Goal: Task Accomplishment & Management: Use online tool/utility

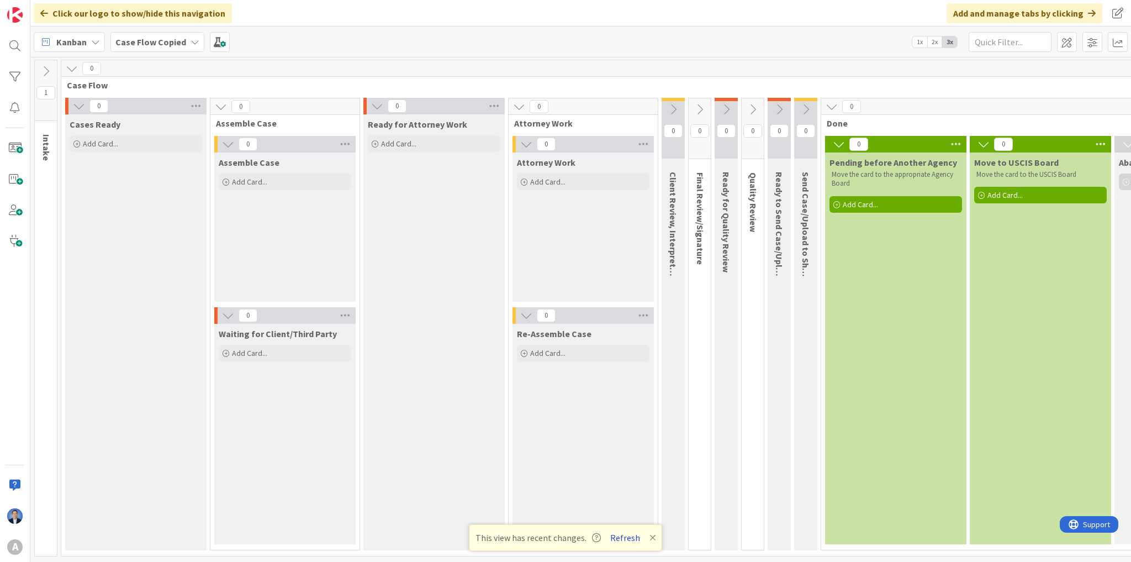
click at [624, 539] on button "Refresh" at bounding box center [625, 537] width 38 height 14
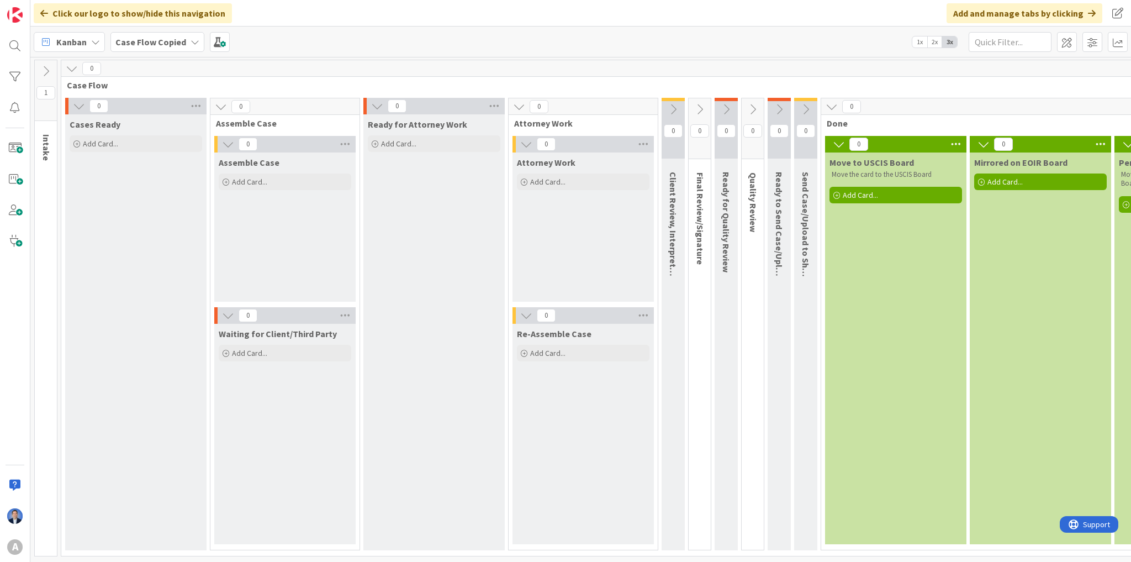
click at [70, 70] on icon at bounding box center [72, 68] width 12 height 12
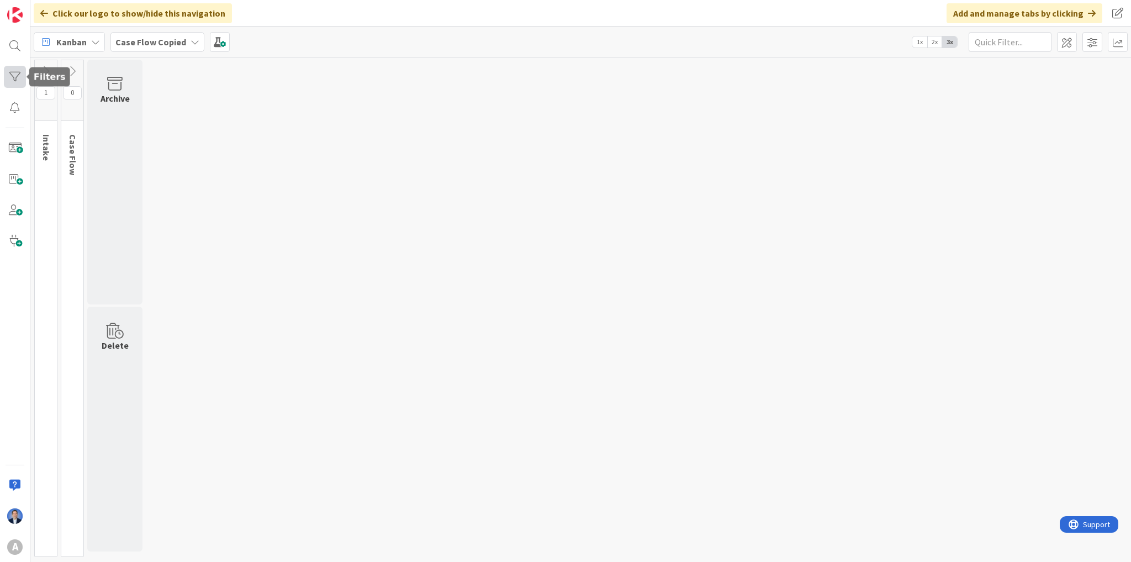
click at [10, 71] on div at bounding box center [15, 77] width 22 height 22
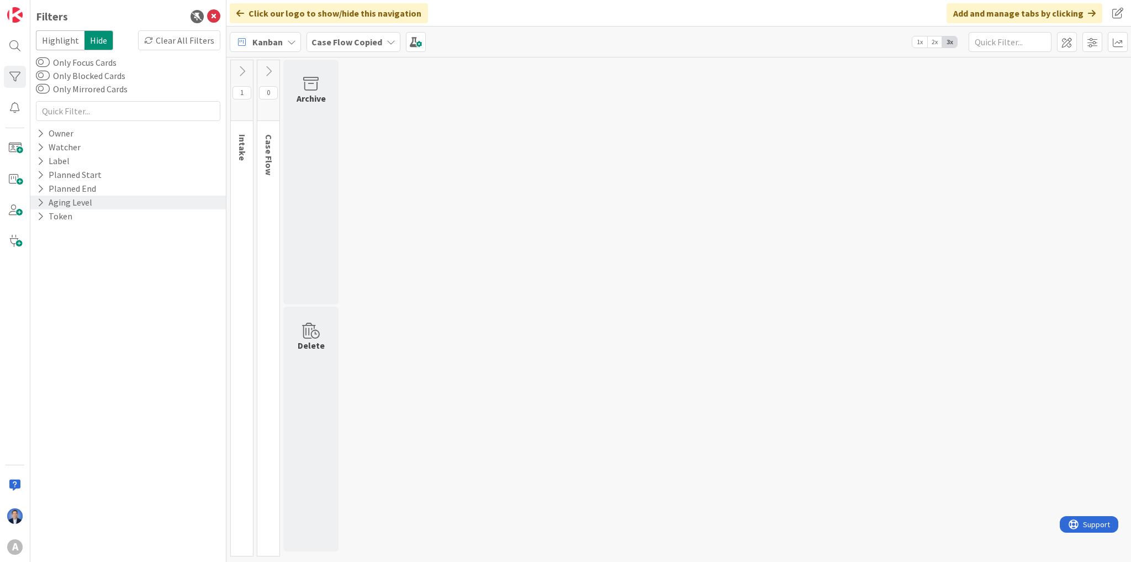
click at [42, 202] on icon at bounding box center [40, 202] width 7 height 9
click at [14, 538] on div "A" at bounding box center [15, 547] width 22 height 22
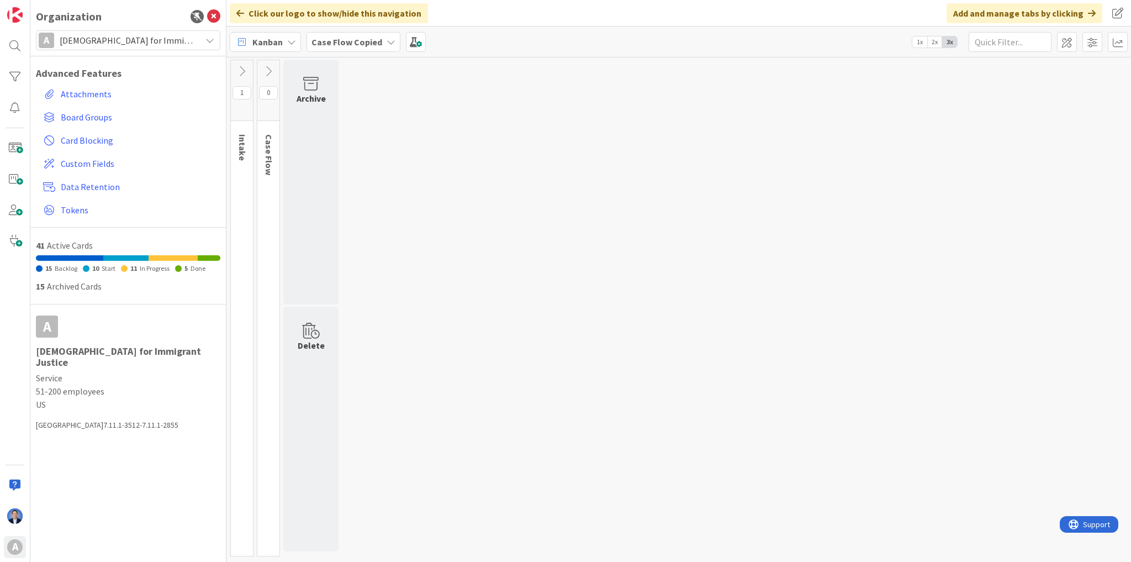
click at [125, 38] on span "Americans for Immigrant Justice" at bounding box center [128, 40] width 136 height 15
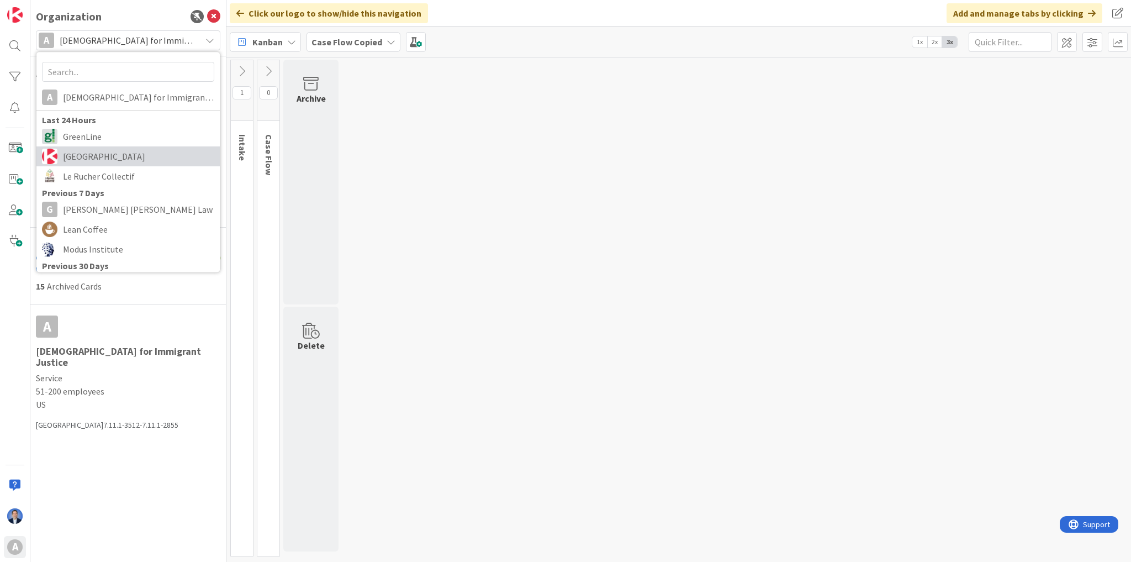
click at [120, 157] on span "Kanban Zone" at bounding box center [138, 156] width 151 height 17
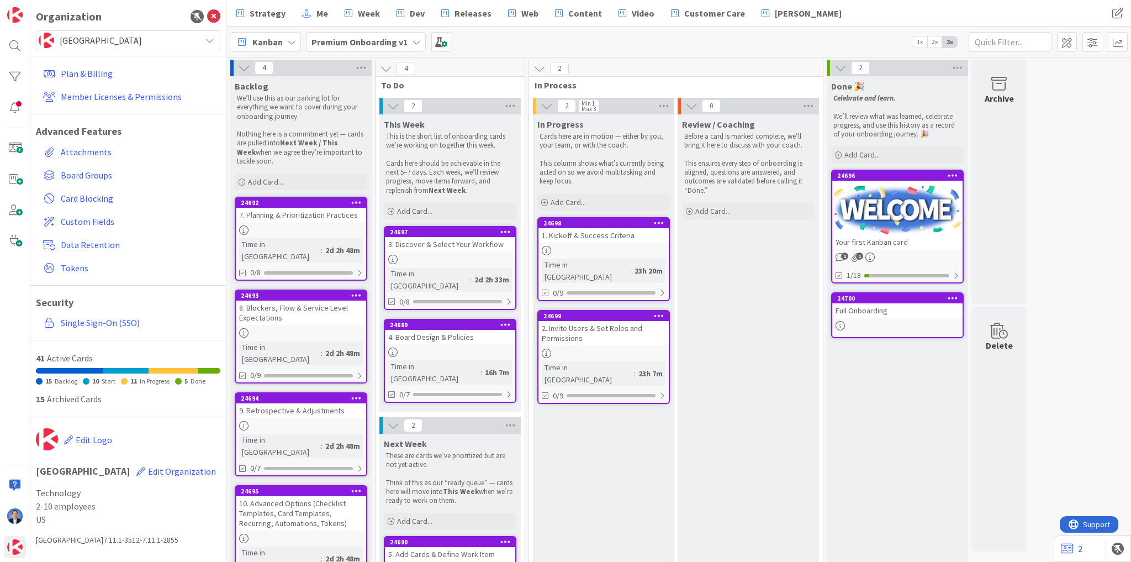
click at [103, 39] on span "Kanban Zone" at bounding box center [128, 40] width 136 height 15
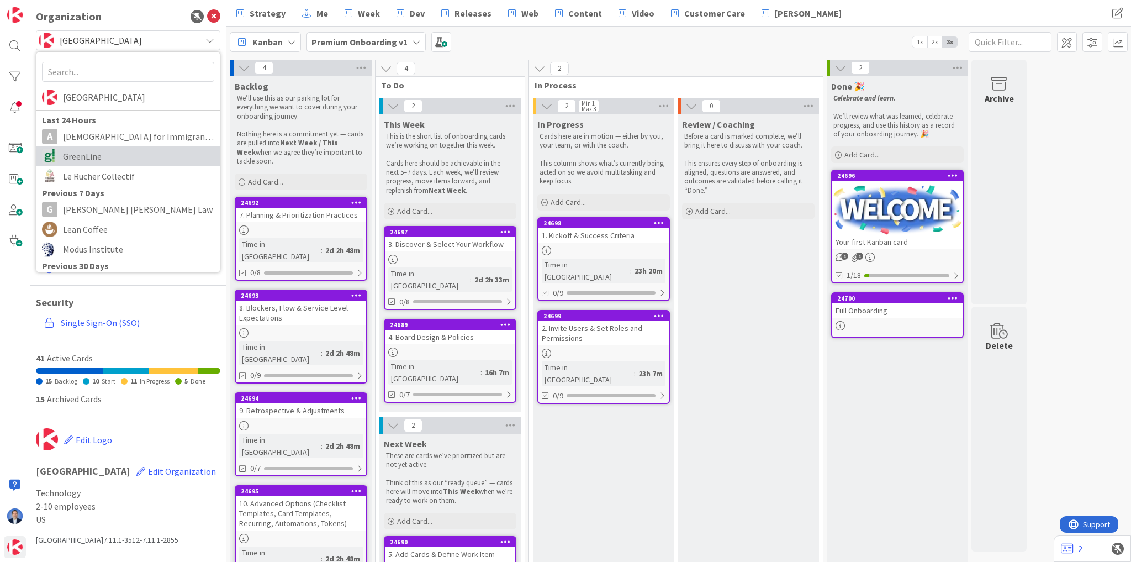
click at [106, 151] on span "GreenLine" at bounding box center [138, 156] width 151 height 17
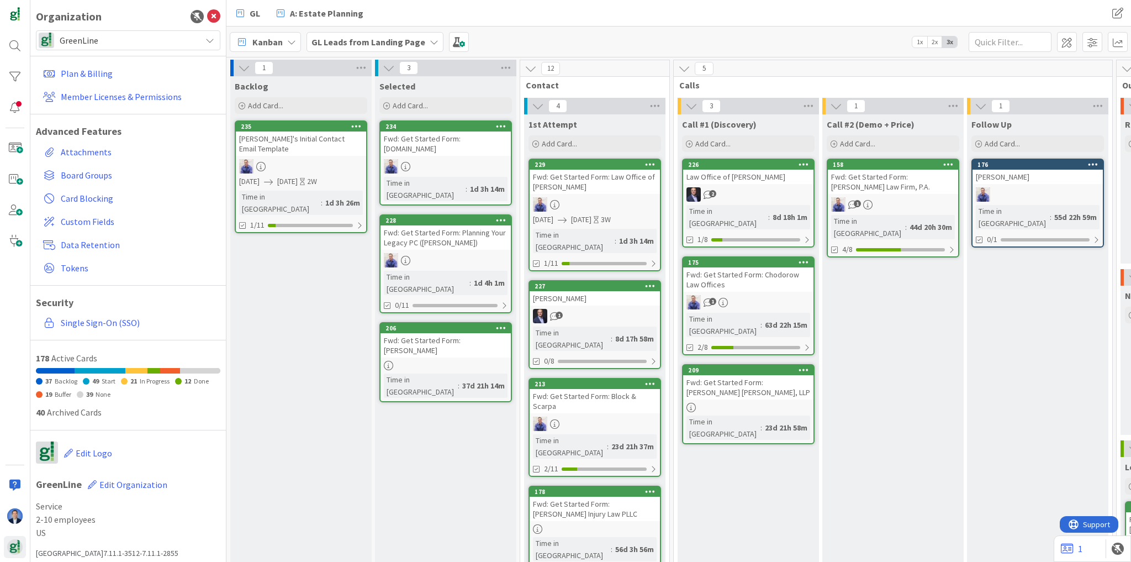
click at [417, 40] on b "GL Leads from Landing Page" at bounding box center [368, 41] width 114 height 11
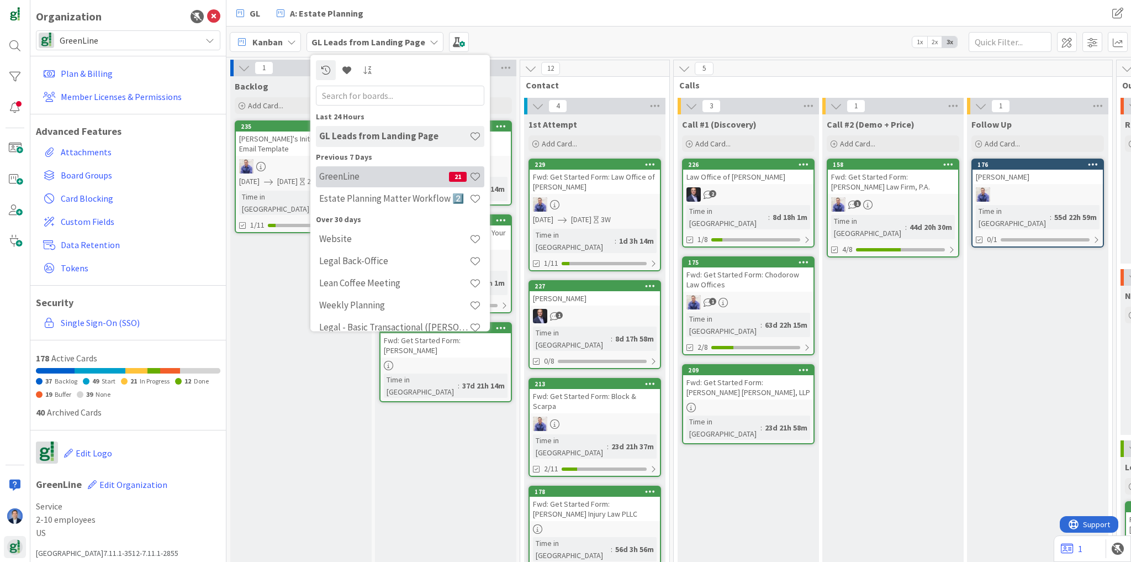
click at [398, 177] on h4 "GreenLine" at bounding box center [384, 176] width 130 height 11
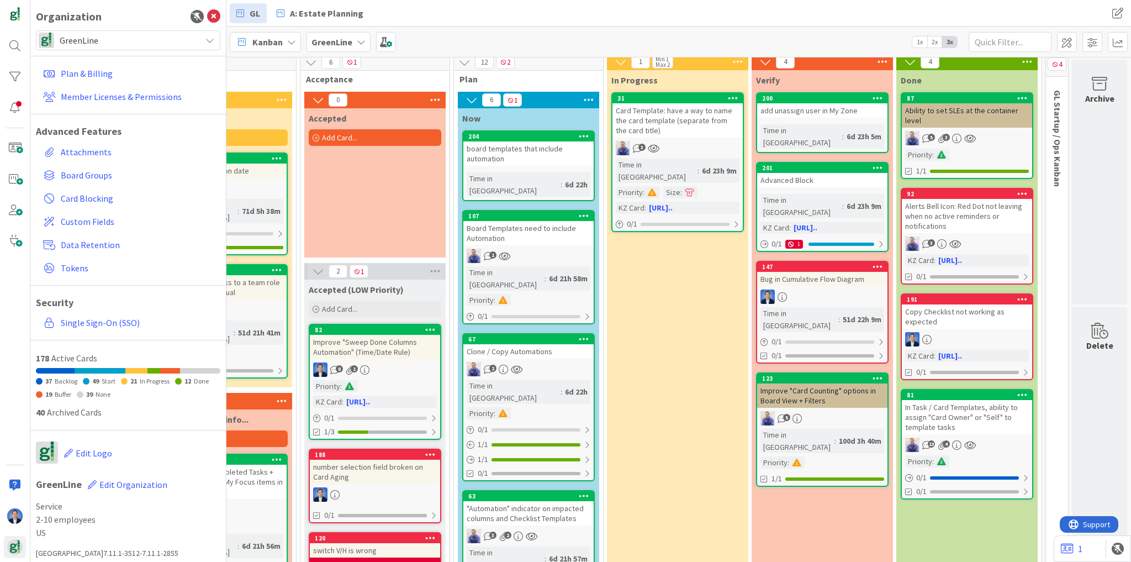
scroll to position [0, 698]
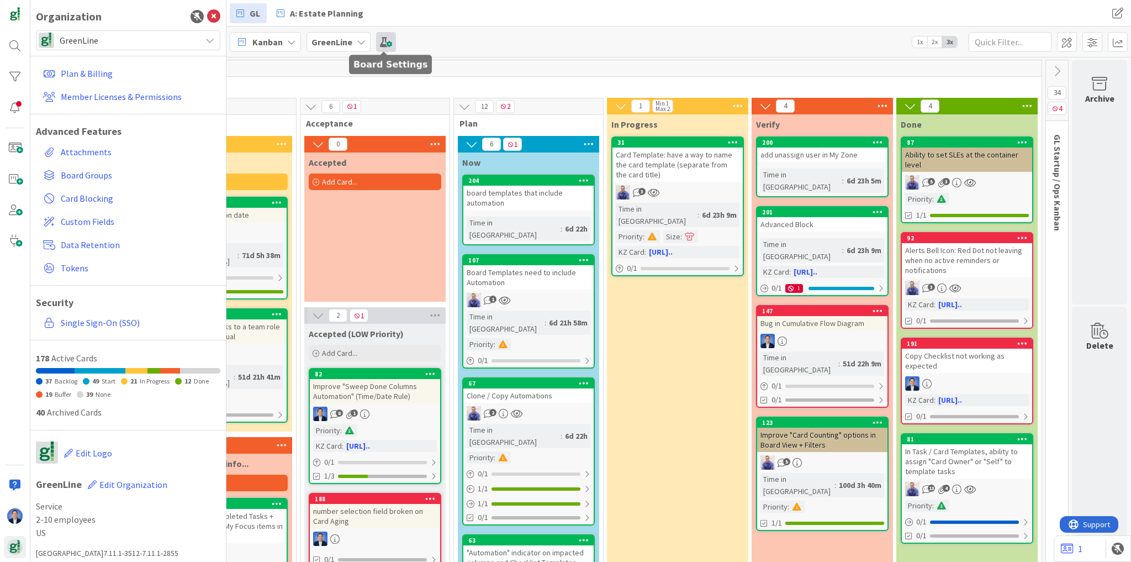
click at [382, 43] on span at bounding box center [386, 42] width 20 height 20
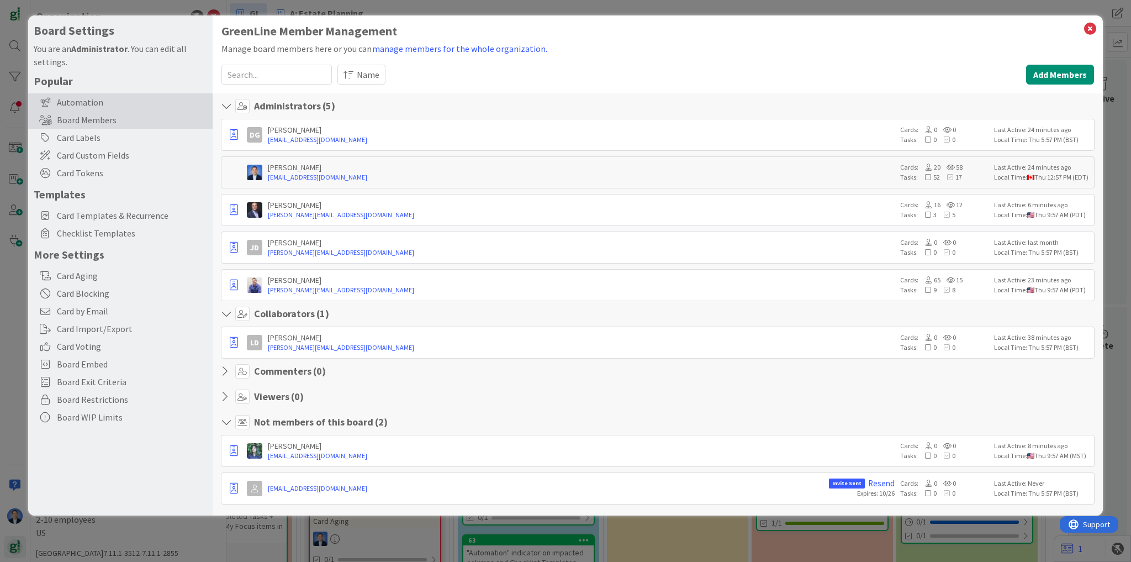
click at [124, 108] on div "Automation" at bounding box center [120, 102] width 184 height 18
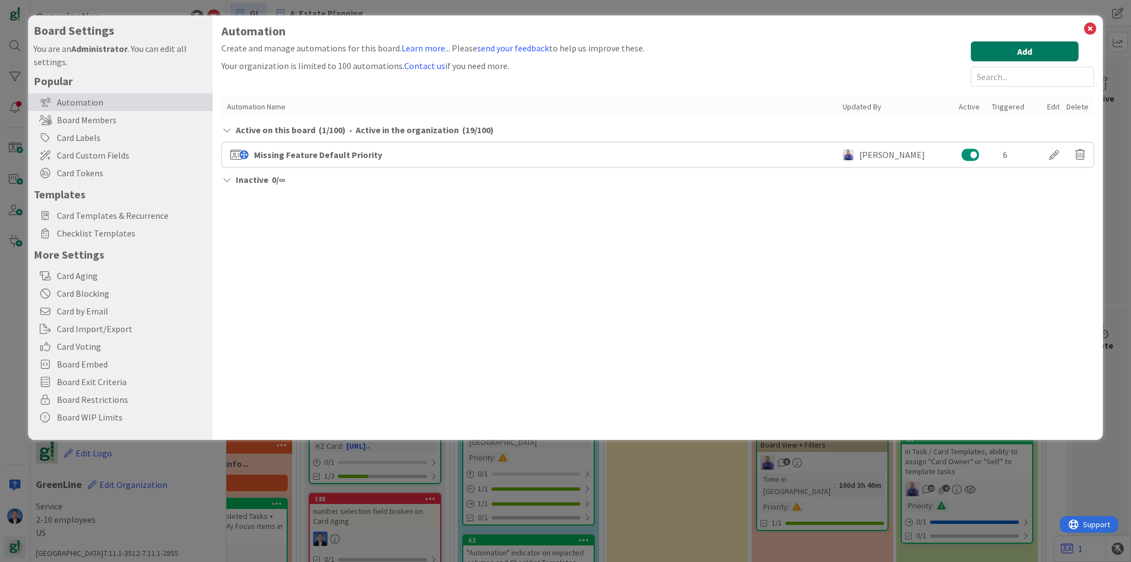
click at [994, 52] on button "Add" at bounding box center [1025, 51] width 108 height 20
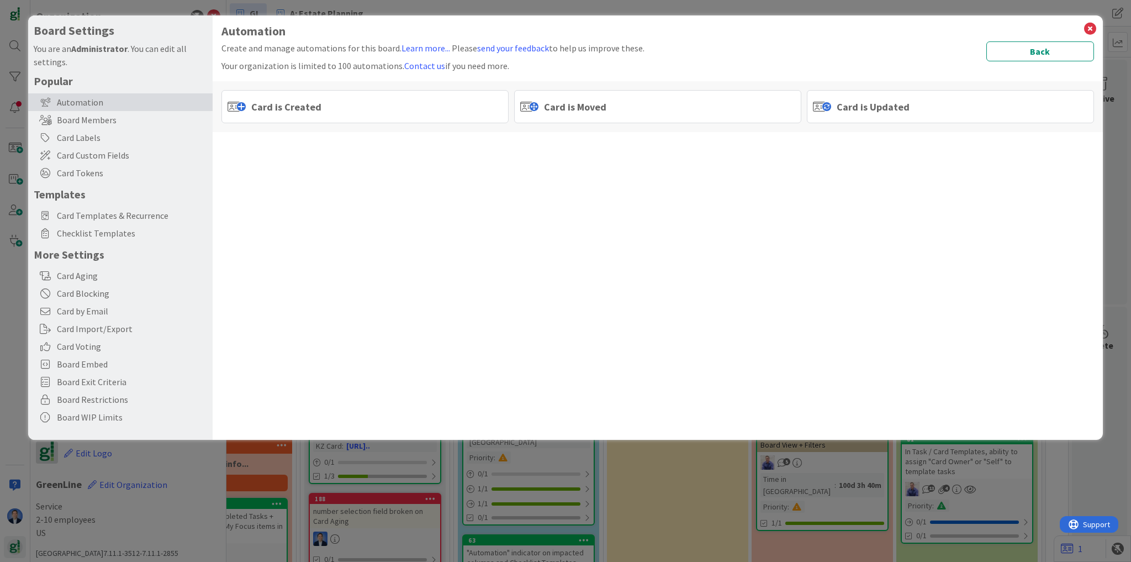
click at [583, 97] on div "Card is Moved" at bounding box center [657, 106] width 287 height 33
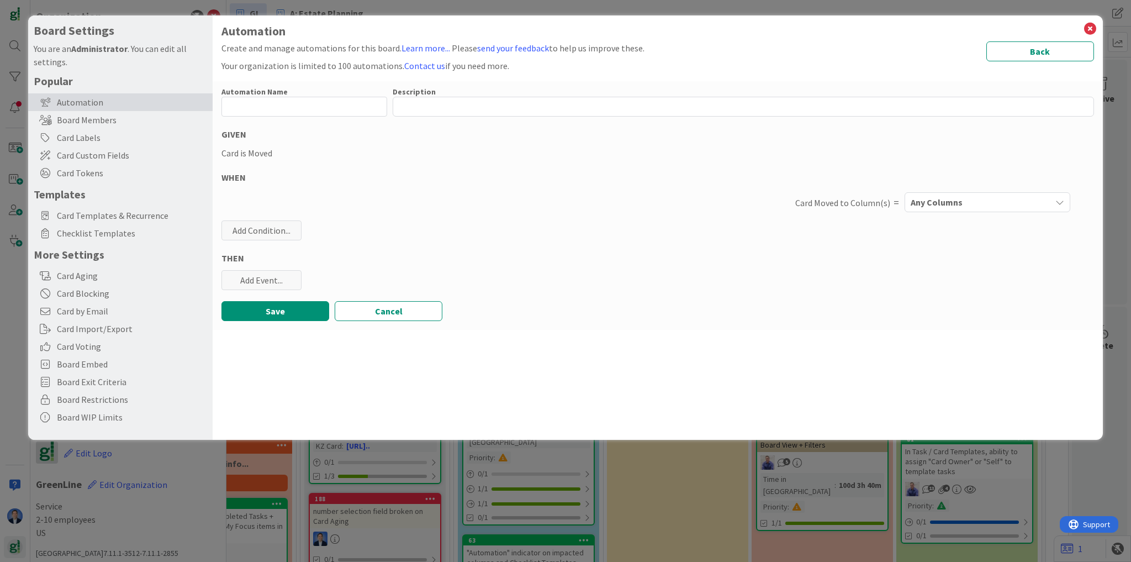
click at [945, 192] on button "Any Columns" at bounding box center [988, 202] width 166 height 20
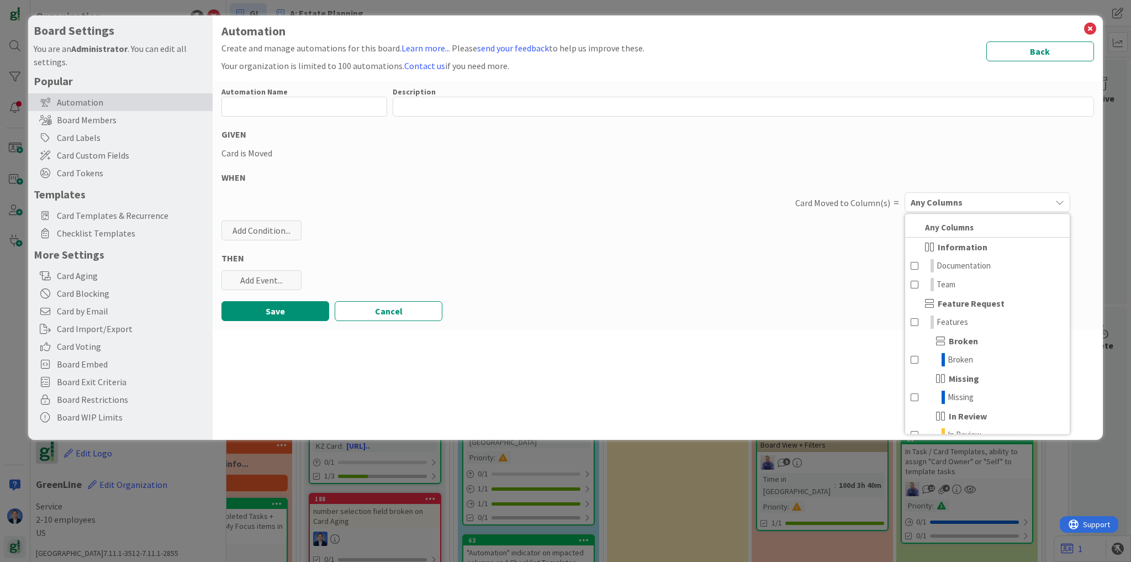
click at [945, 192] on button "Any Columns" at bounding box center [988, 202] width 166 height 20
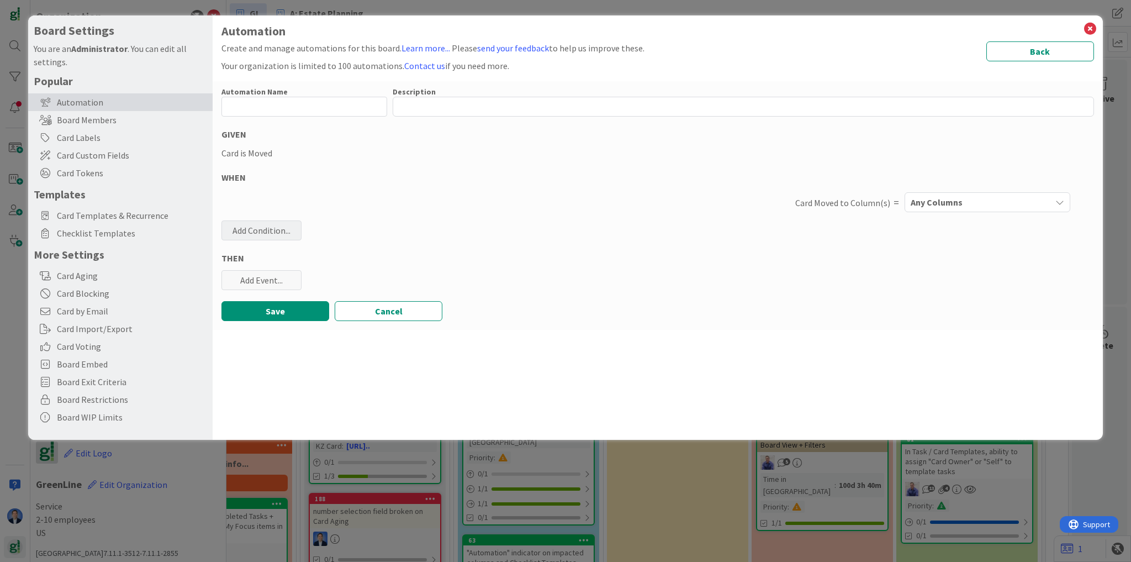
click at [282, 233] on div "Add Condition..." at bounding box center [261, 230] width 80 height 20
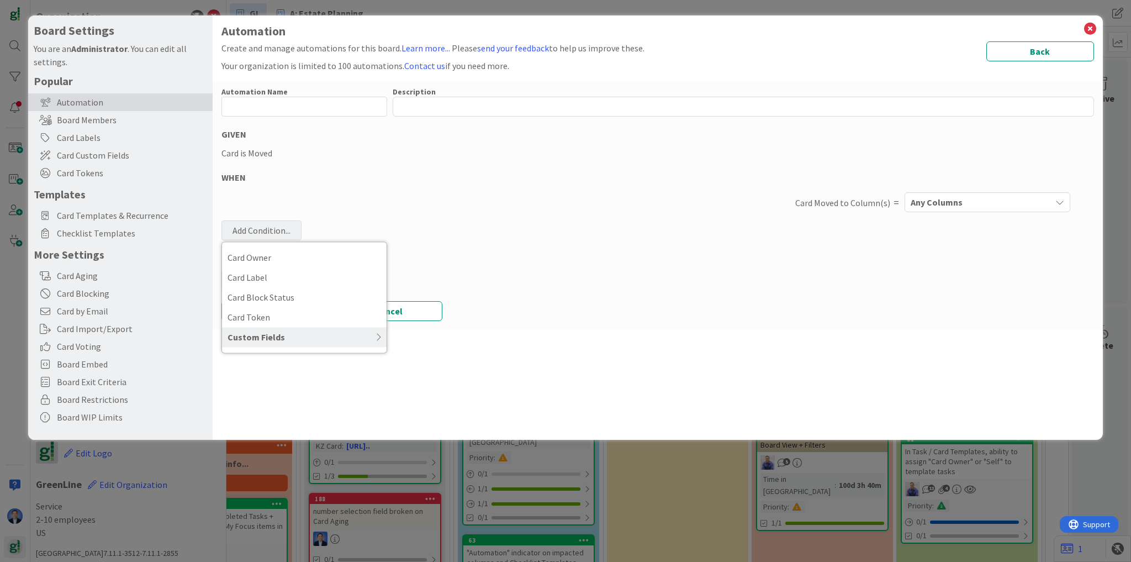
click at [558, 156] on div "Card is Moved" at bounding box center [657, 152] width 873 height 13
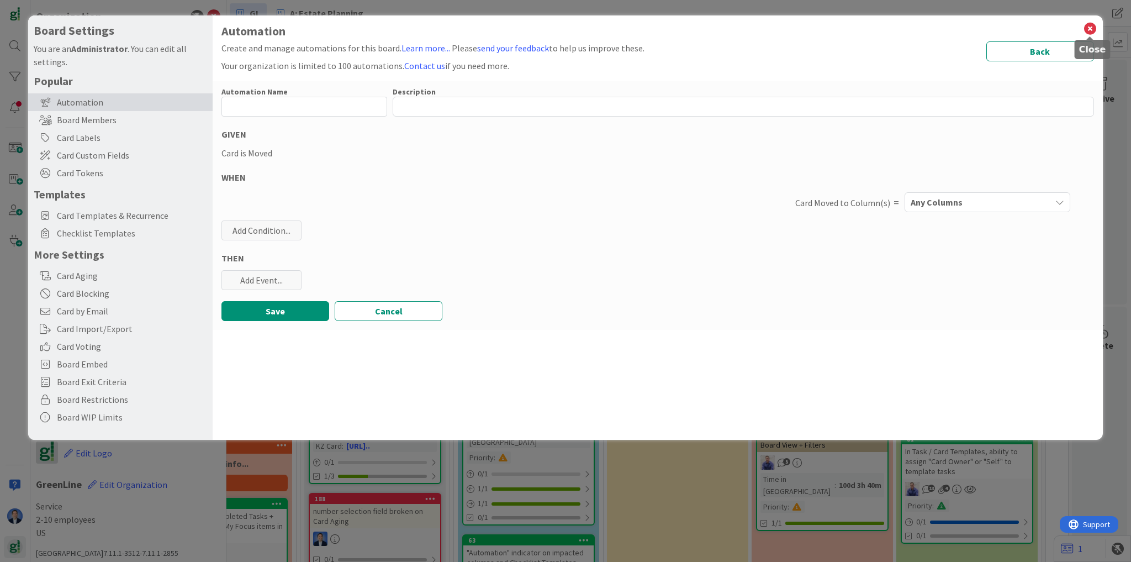
click at [1087, 32] on icon at bounding box center [1090, 28] width 14 height 15
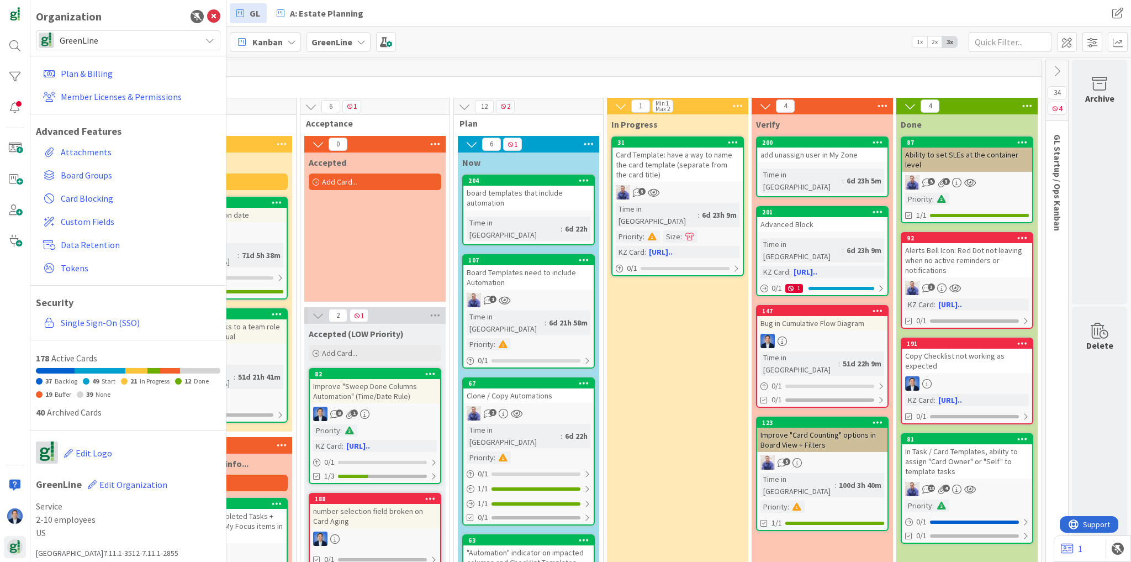
click at [645, 159] on div "Card Template: have a way to name the card template (separate from the card tit…" at bounding box center [677, 164] width 130 height 34
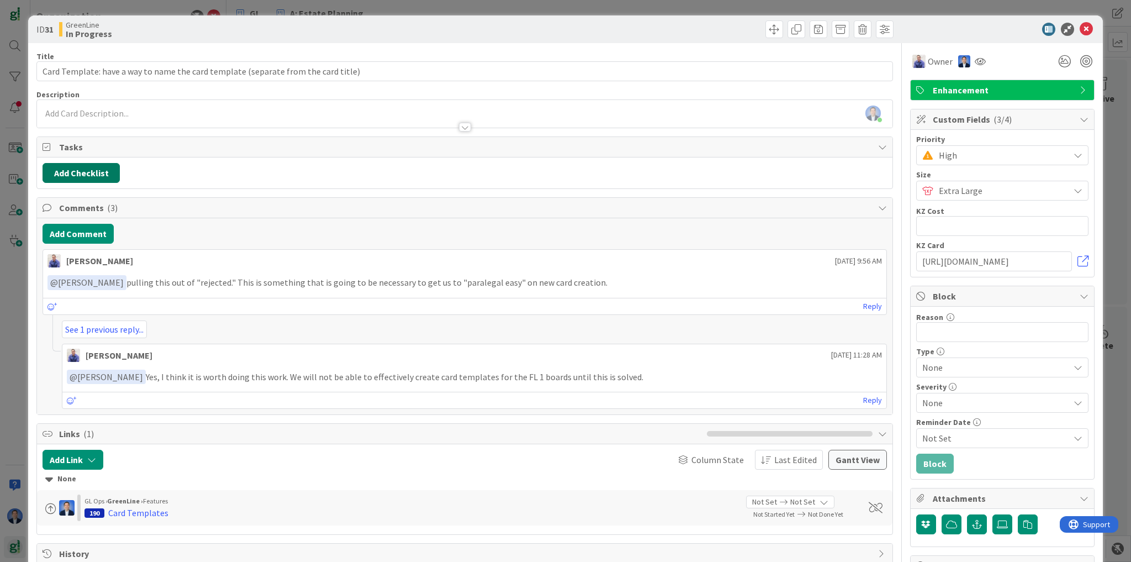
click at [108, 173] on button "Add Checklist" at bounding box center [81, 173] width 77 height 20
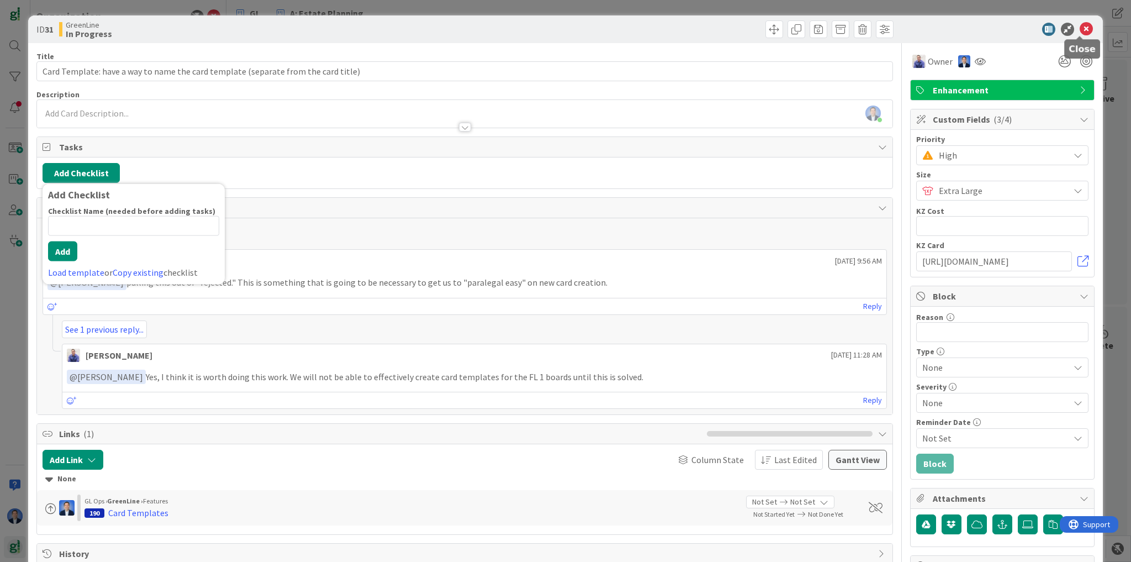
click at [1080, 31] on icon at bounding box center [1086, 29] width 13 height 13
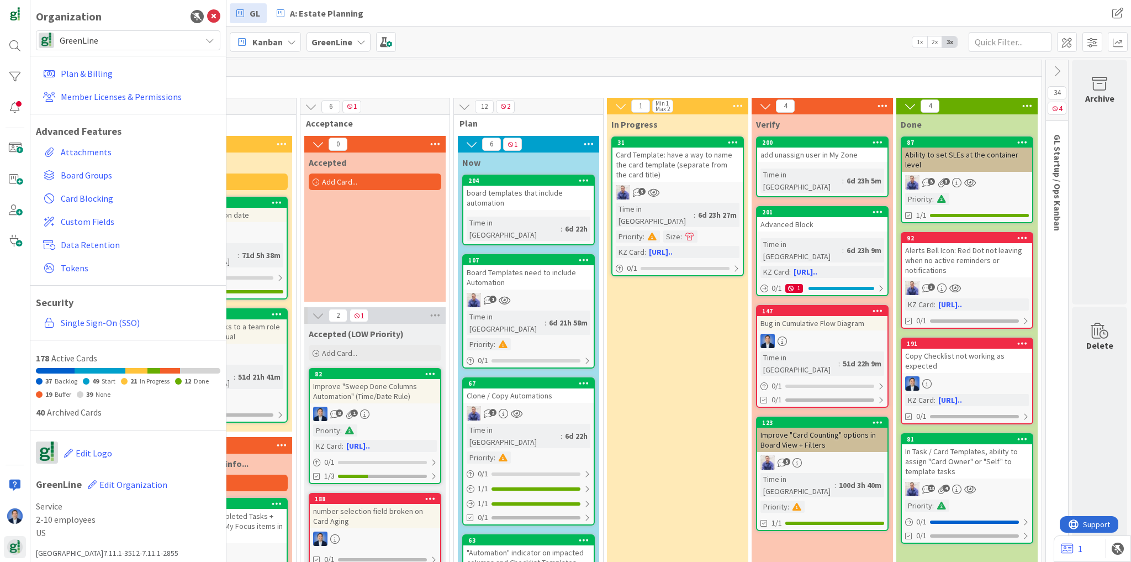
click at [810, 455] on div "5" at bounding box center [822, 462] width 130 height 14
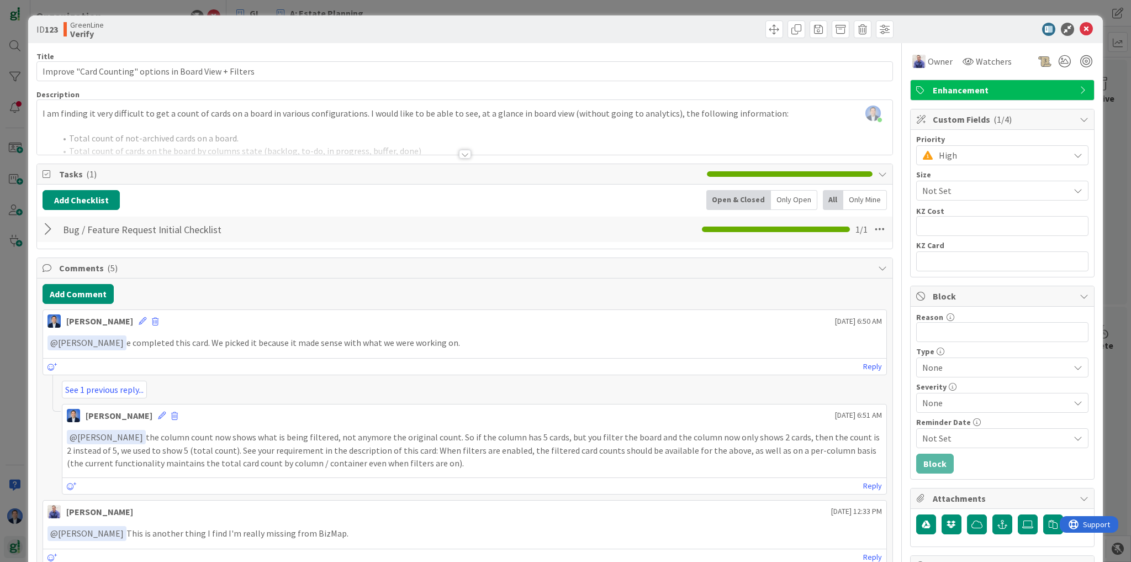
click at [660, 204] on div "Add Checklist Open & Closed Only Open All Only Mine" at bounding box center [465, 200] width 844 height 20
click at [778, 201] on div "Only Open" at bounding box center [794, 200] width 46 height 20
click at [1080, 29] on icon at bounding box center [1086, 29] width 13 height 13
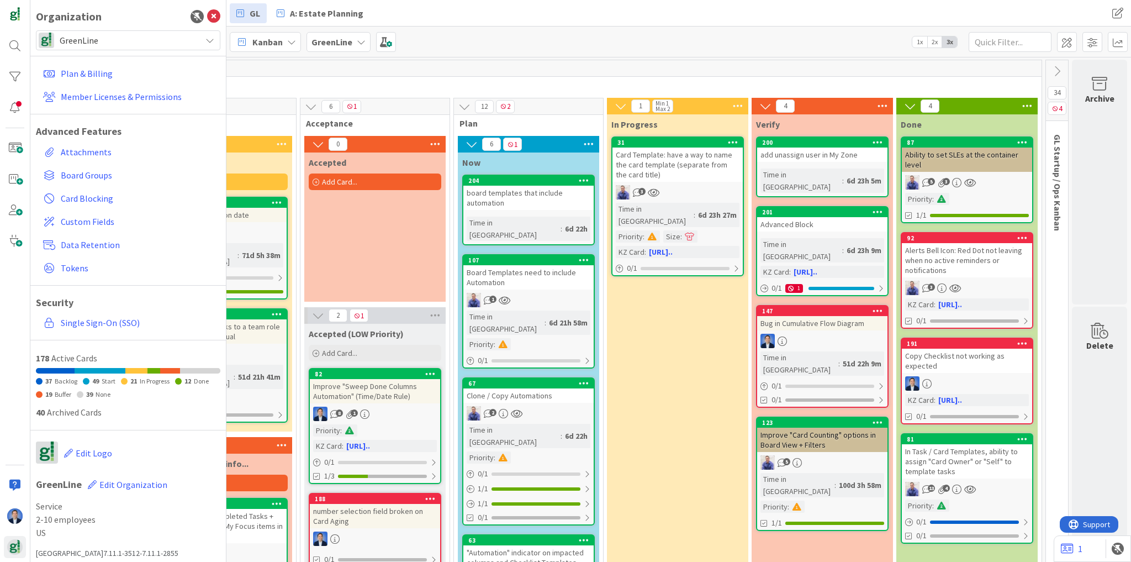
click at [956, 256] on div "Alerts Bell Icon: Red Dot not leaving when no active reminders or notifications" at bounding box center [967, 260] width 130 height 34
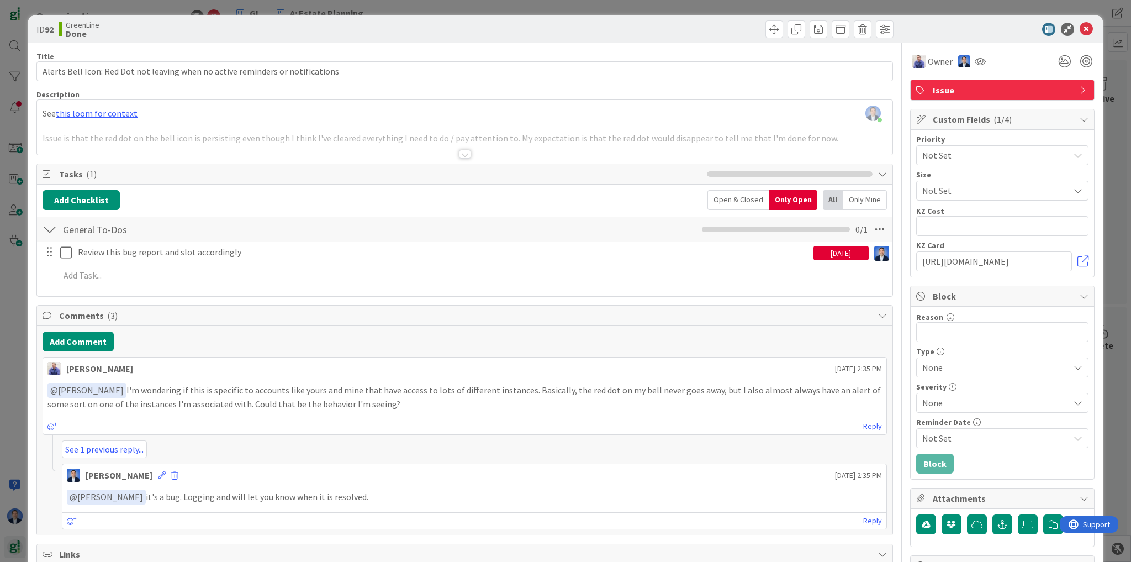
click at [749, 199] on div "Open & Closed" at bounding box center [737, 200] width 61 height 20
click at [1081, 32] on icon at bounding box center [1086, 29] width 13 height 13
